Goal: Task Accomplishment & Management: Manage account settings

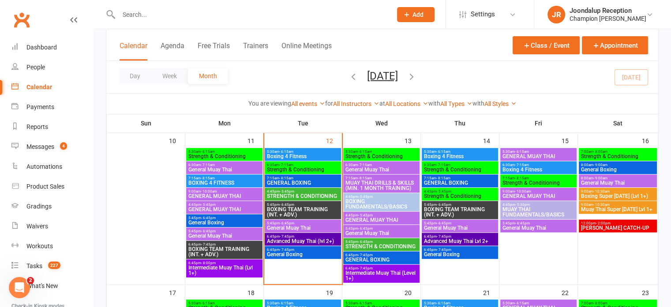
scroll to position [346, 0]
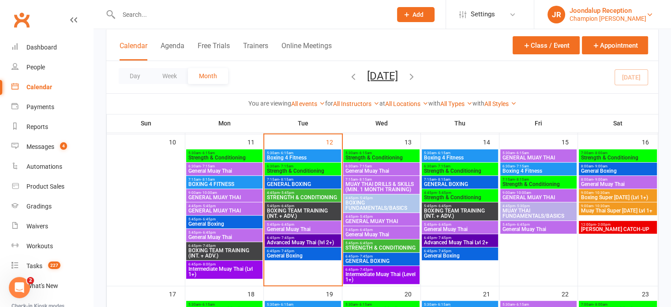
click at [606, 12] on div "Joondalup Reception" at bounding box center [608, 11] width 77 height 8
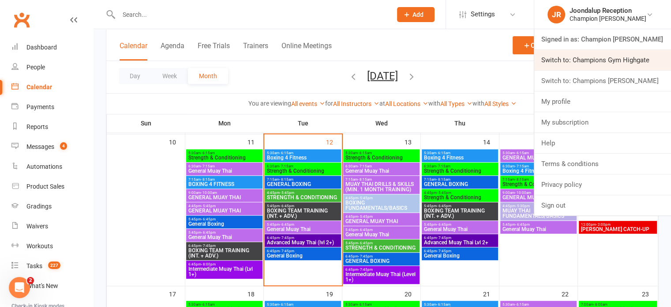
click at [605, 62] on link "Switch to: Champions Gym Highgate" at bounding box center [602, 60] width 137 height 20
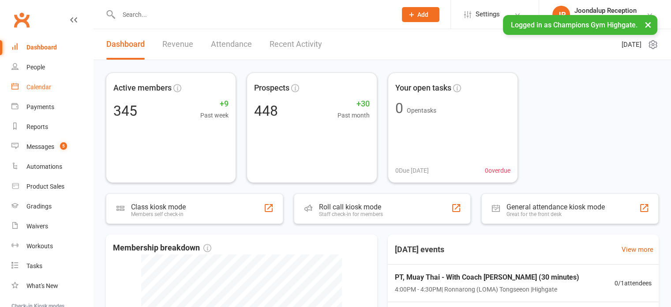
click at [36, 92] on link "Calendar" at bounding box center [52, 87] width 82 height 20
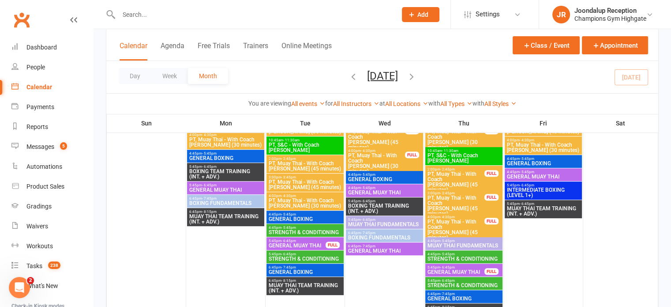
scroll to position [283, 0]
